Goal: Register for event/course

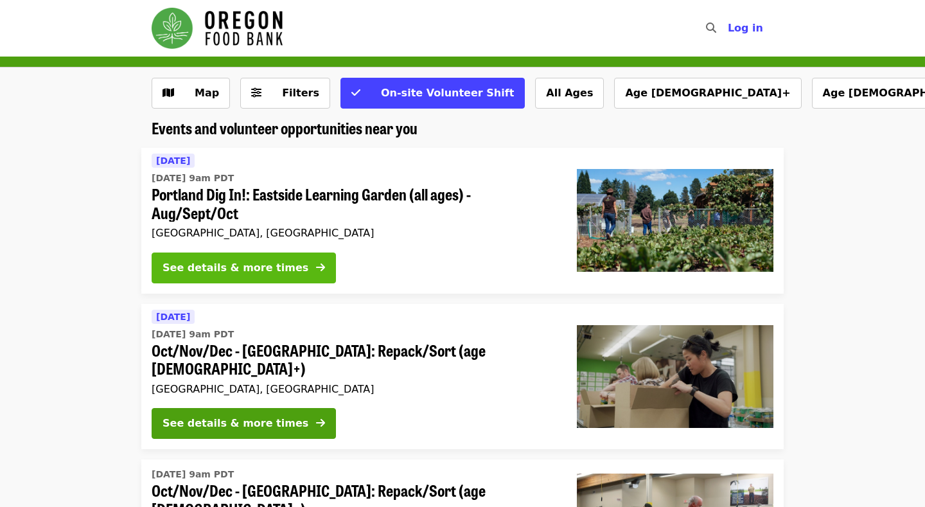
click at [258, 266] on div "See details & more times" at bounding box center [236, 267] width 146 height 15
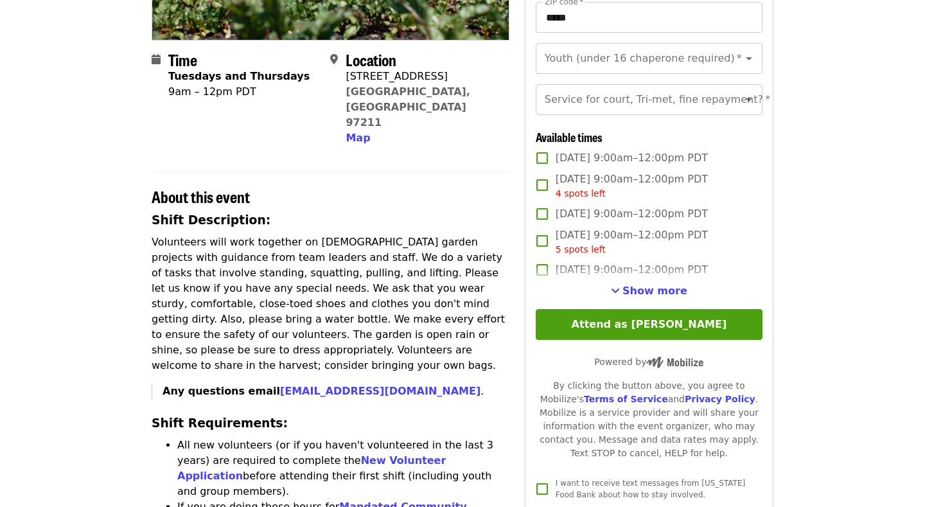
scroll to position [186, 0]
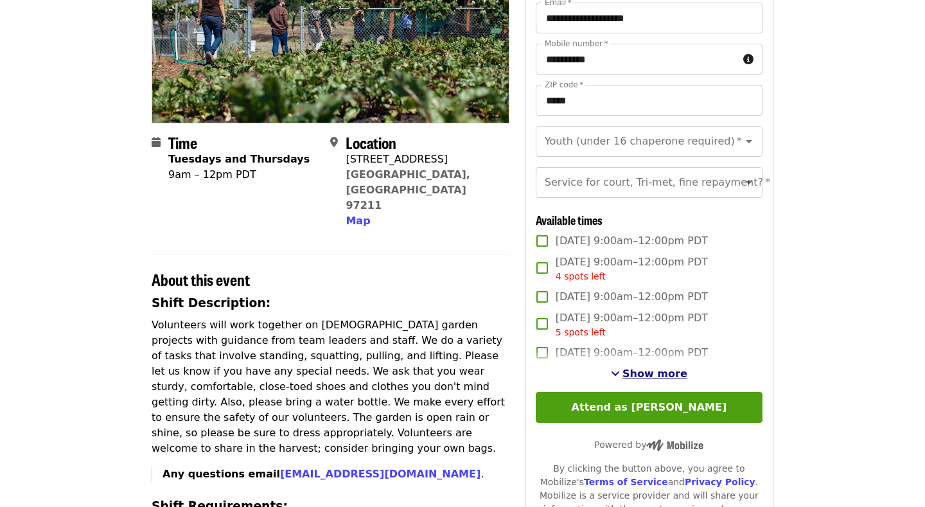
click at [666, 374] on span "Show more" at bounding box center [655, 373] width 65 height 12
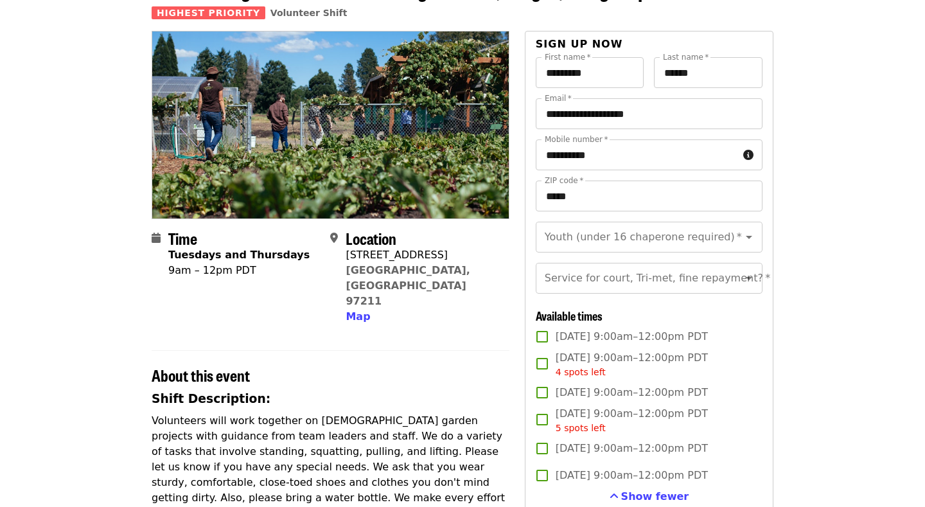
scroll to position [71, 0]
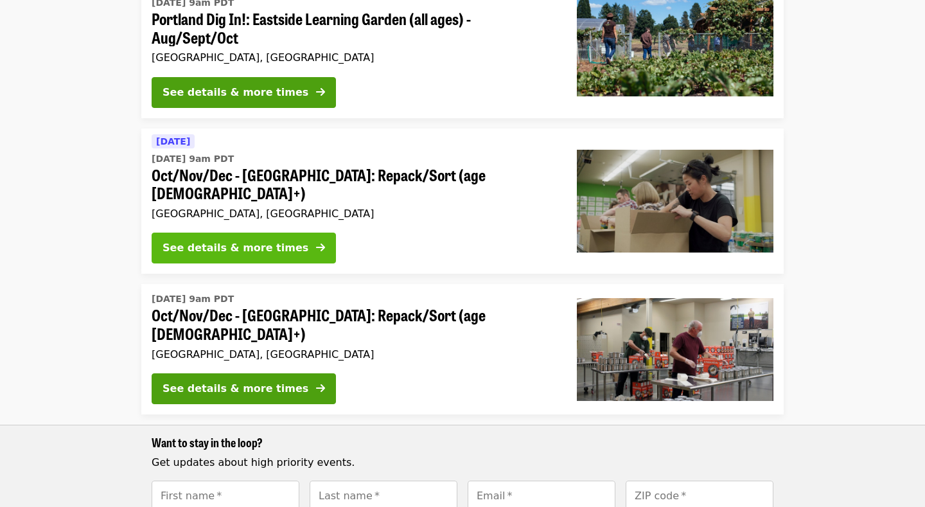
scroll to position [180, 0]
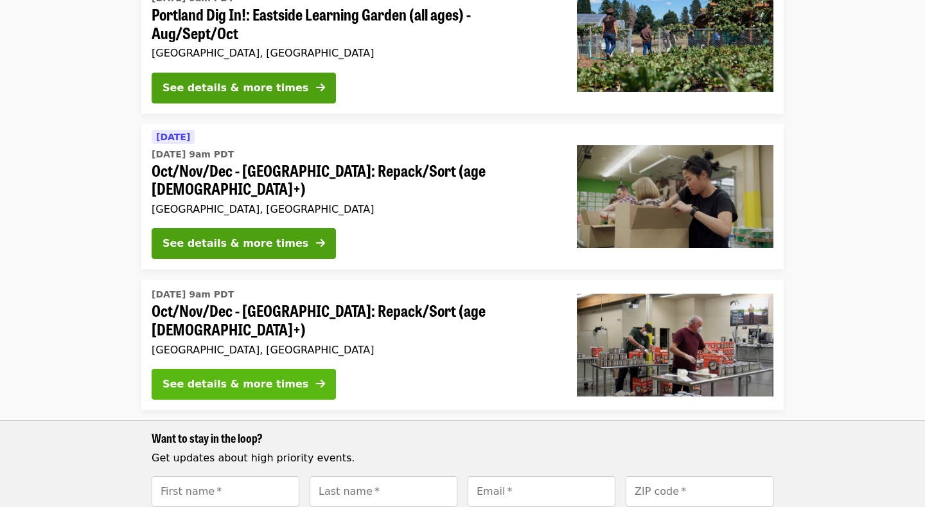
click at [254, 369] on button "See details & more times" at bounding box center [244, 384] width 184 height 31
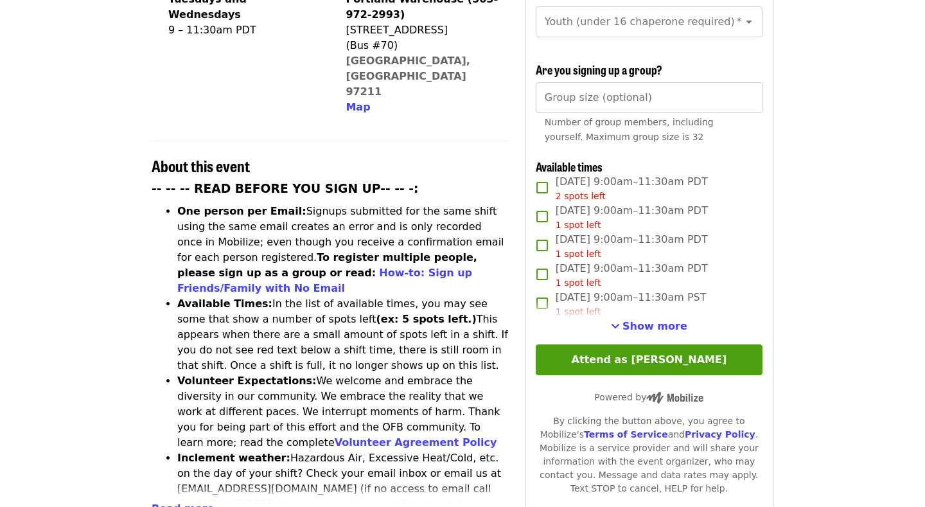
scroll to position [369, 0]
click at [648, 319] on span "Show more" at bounding box center [655, 325] width 65 height 12
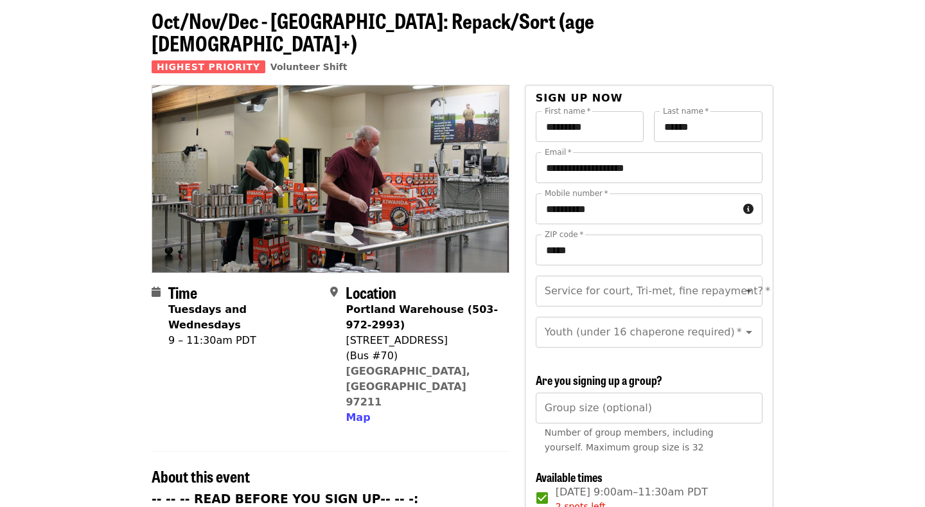
scroll to position [37, 0]
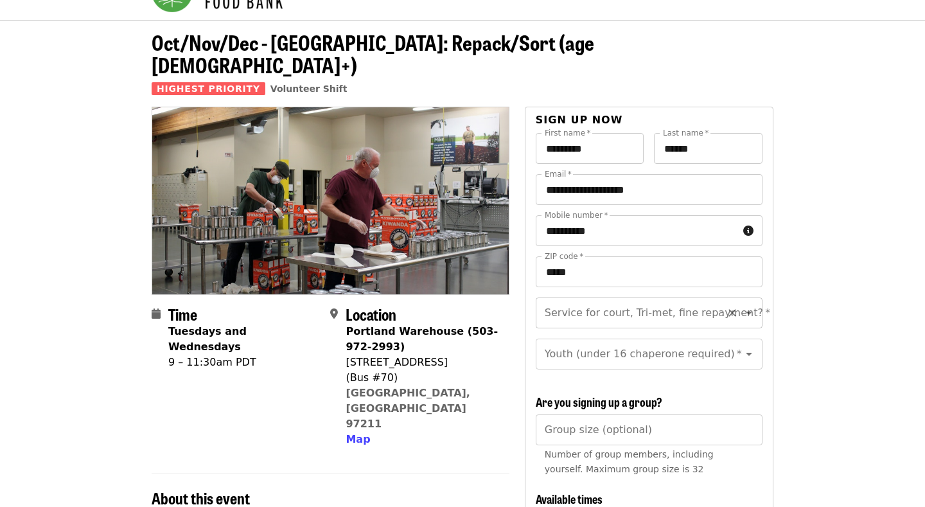
click at [748, 305] on icon "Open" at bounding box center [748, 312] width 15 height 15
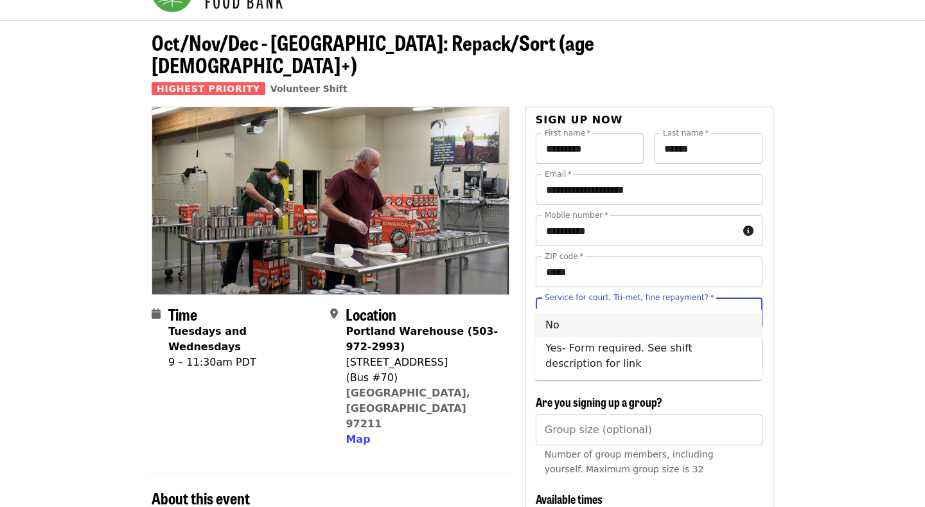
click at [669, 326] on li "No" at bounding box center [648, 325] width 227 height 23
type input "**"
click at [675, 342] on input "Youth (under 16 chaperone required)   *" at bounding box center [633, 354] width 175 height 24
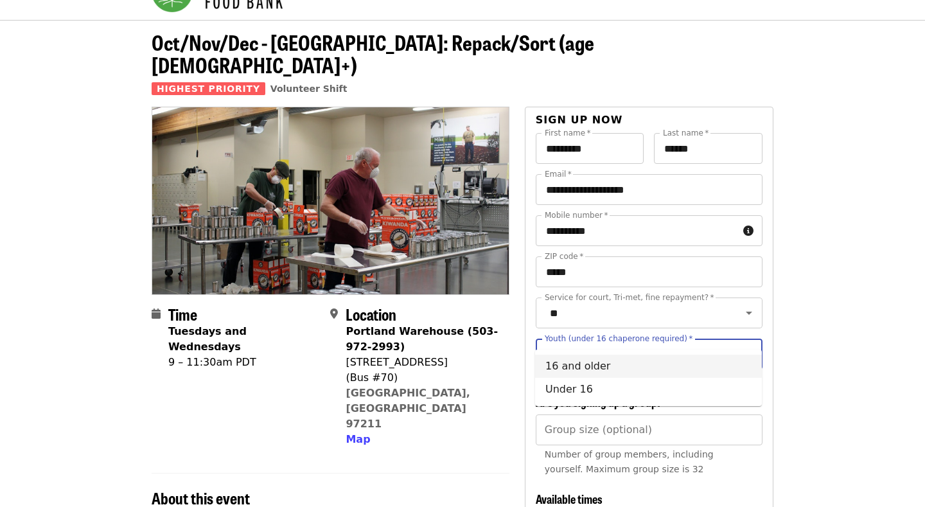
click at [700, 366] on li "16 and older" at bounding box center [648, 366] width 227 height 23
type input "**********"
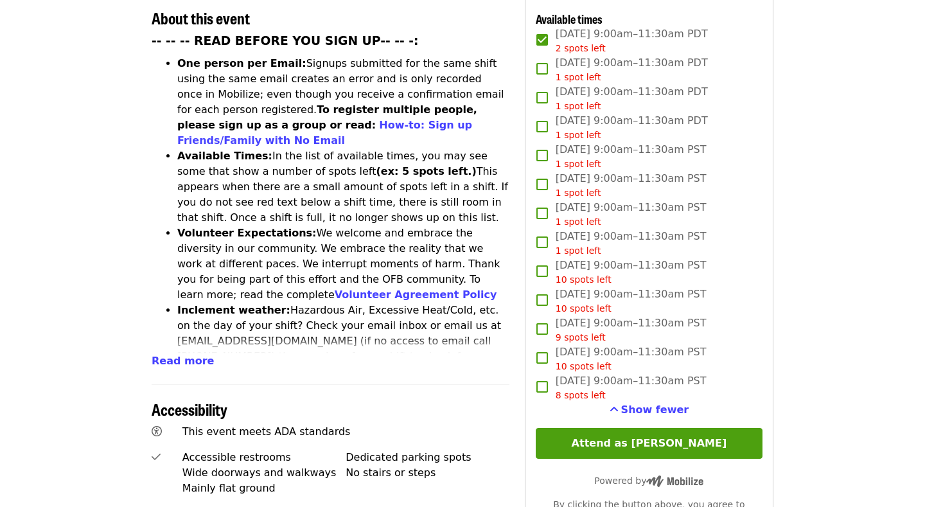
scroll to position [529, 0]
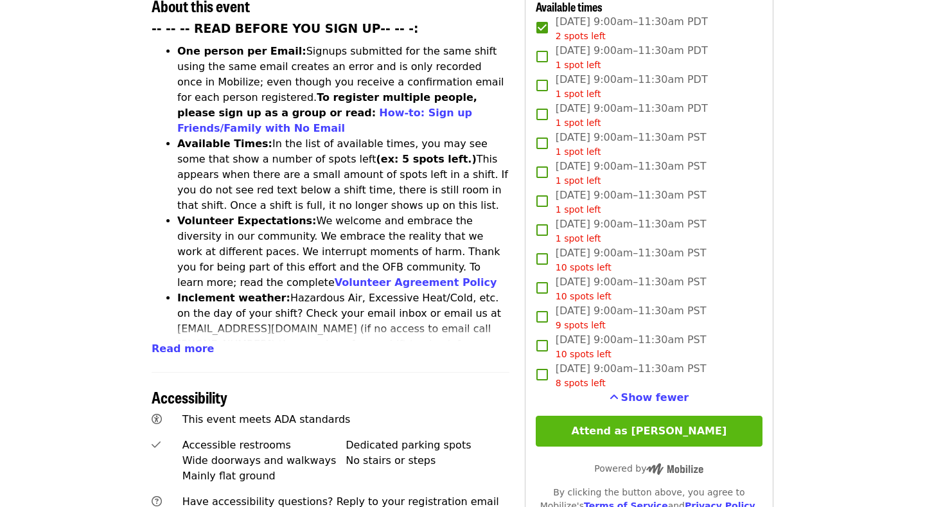
click at [719, 416] on button "Attend as [PERSON_NAME]" at bounding box center [649, 431] width 227 height 31
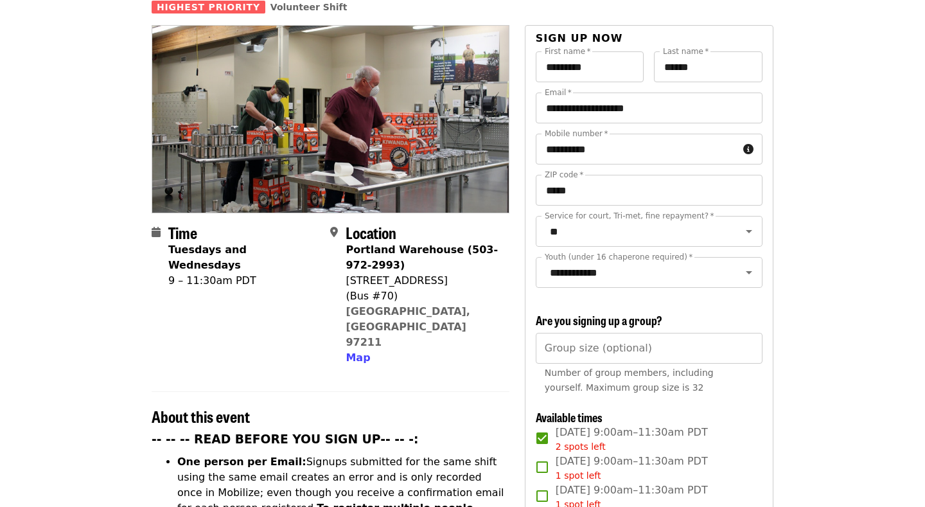
scroll to position [0, 0]
